Goal: Check status: Check status

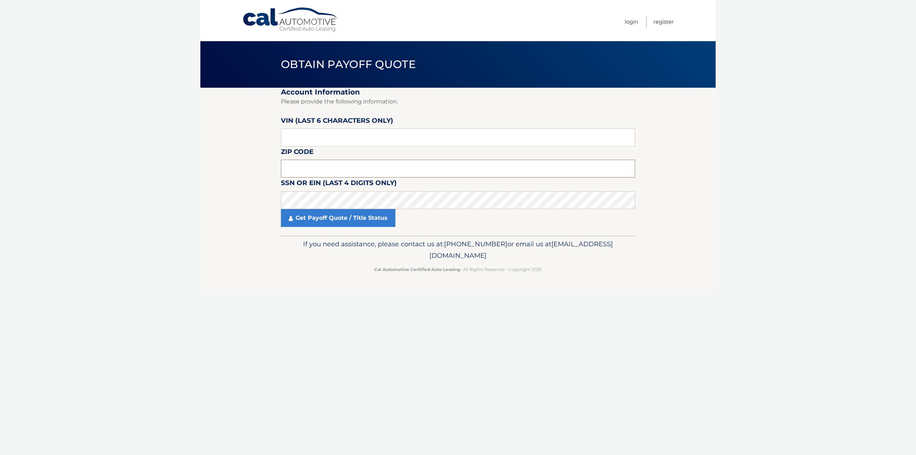
click at [348, 168] on input "text" at bounding box center [458, 169] width 354 height 18
type input "07083"
drag, startPoint x: 343, startPoint y: 138, endPoint x: 392, endPoint y: 185, distance: 67.8
click at [342, 138] on input "text" at bounding box center [458, 137] width 354 height 18
type input "645689"
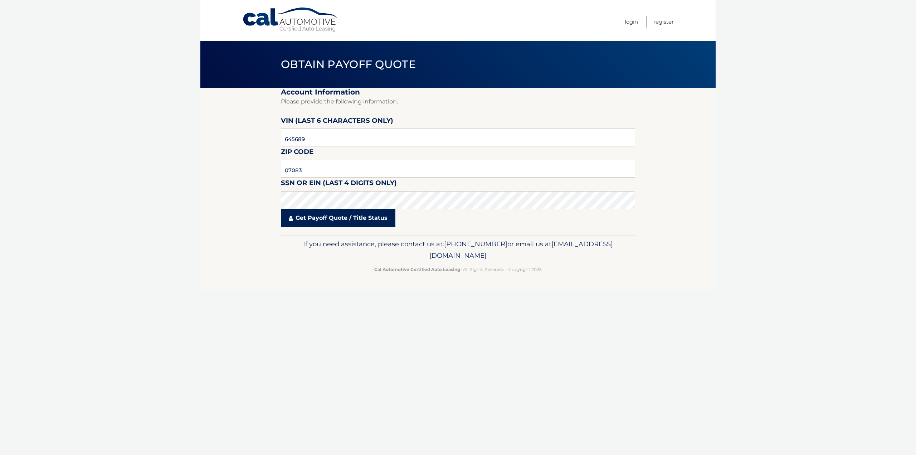
click at [342, 220] on link "Get Payoff Quote / Title Status" at bounding box center [338, 218] width 114 height 18
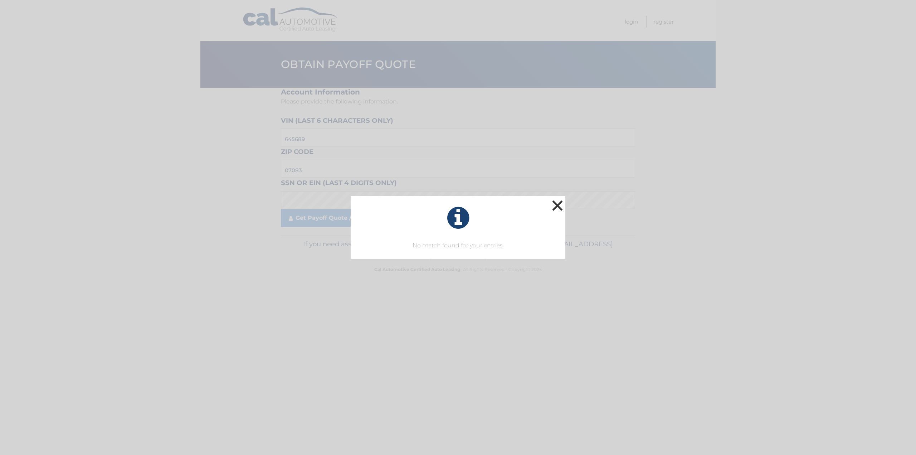
click at [561, 206] on button "×" at bounding box center [557, 205] width 14 height 14
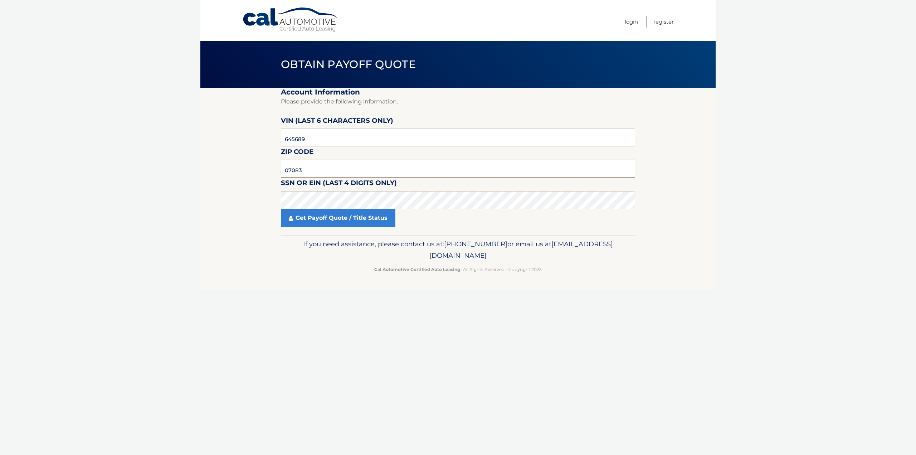
drag, startPoint x: 304, startPoint y: 169, endPoint x: 234, endPoint y: 153, distance: 72.0
click at [236, 160] on section "Account Information Please provide the following information. [PERSON_NAME] (la…" at bounding box center [457, 162] width 515 height 148
type input "07052"
click at [352, 221] on link "Get Payoff Quote / Title Status" at bounding box center [338, 218] width 114 height 18
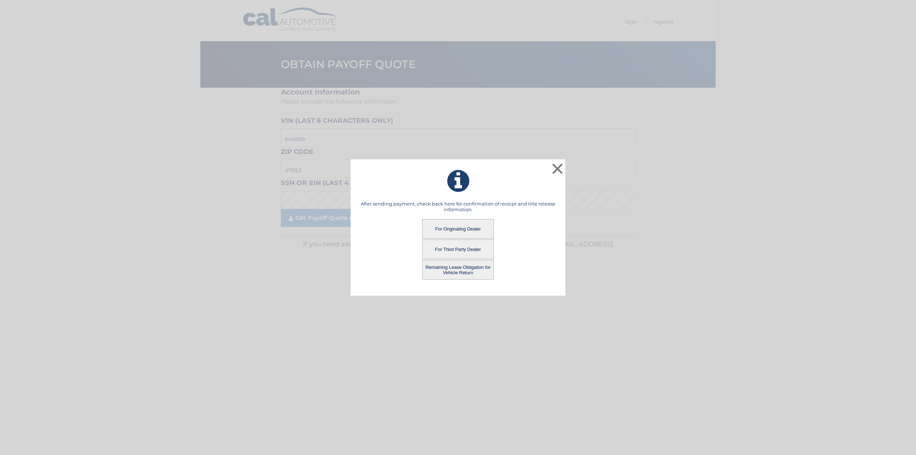
click at [485, 231] on button "For Originating Dealer" at bounding box center [458, 229] width 72 height 20
click at [482, 229] on button "For Originating Dealer" at bounding box center [458, 229] width 72 height 20
